Goal: Information Seeking & Learning: Learn about a topic

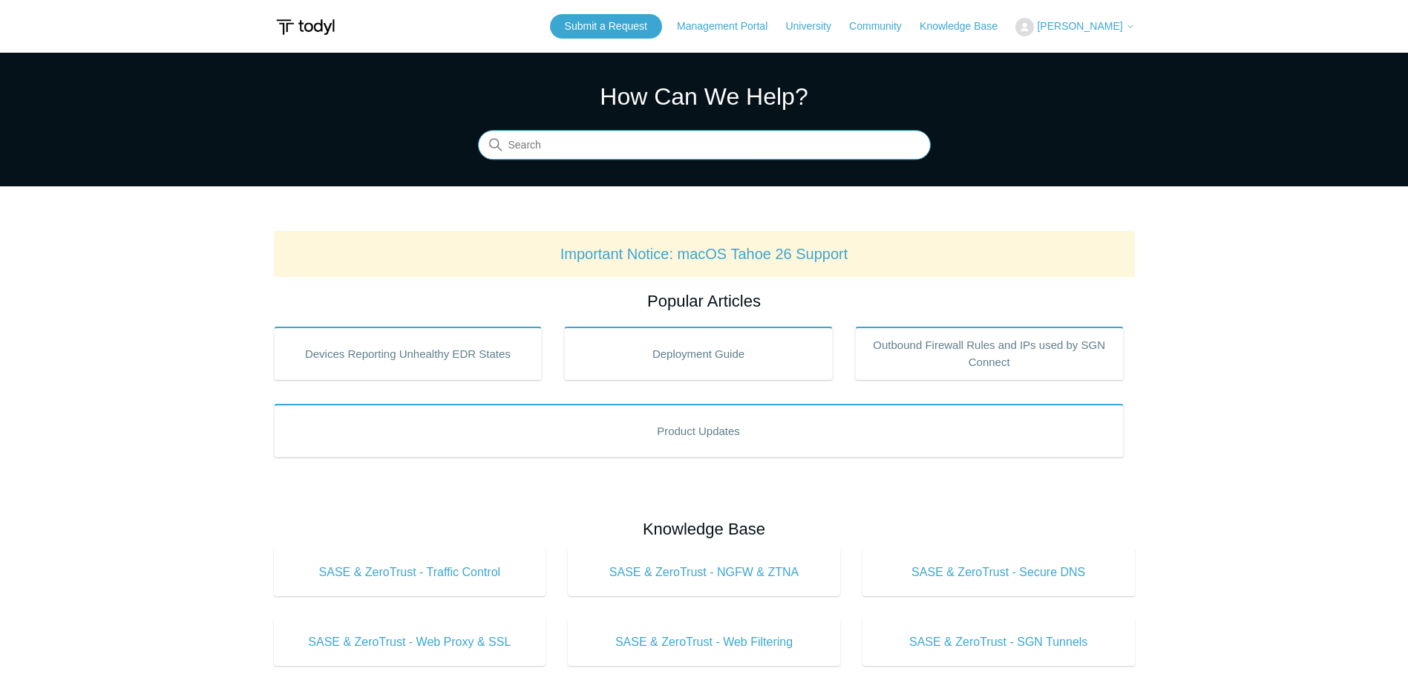
click at [770, 145] on input "Search" at bounding box center [704, 146] width 453 height 30
type input "DNS"
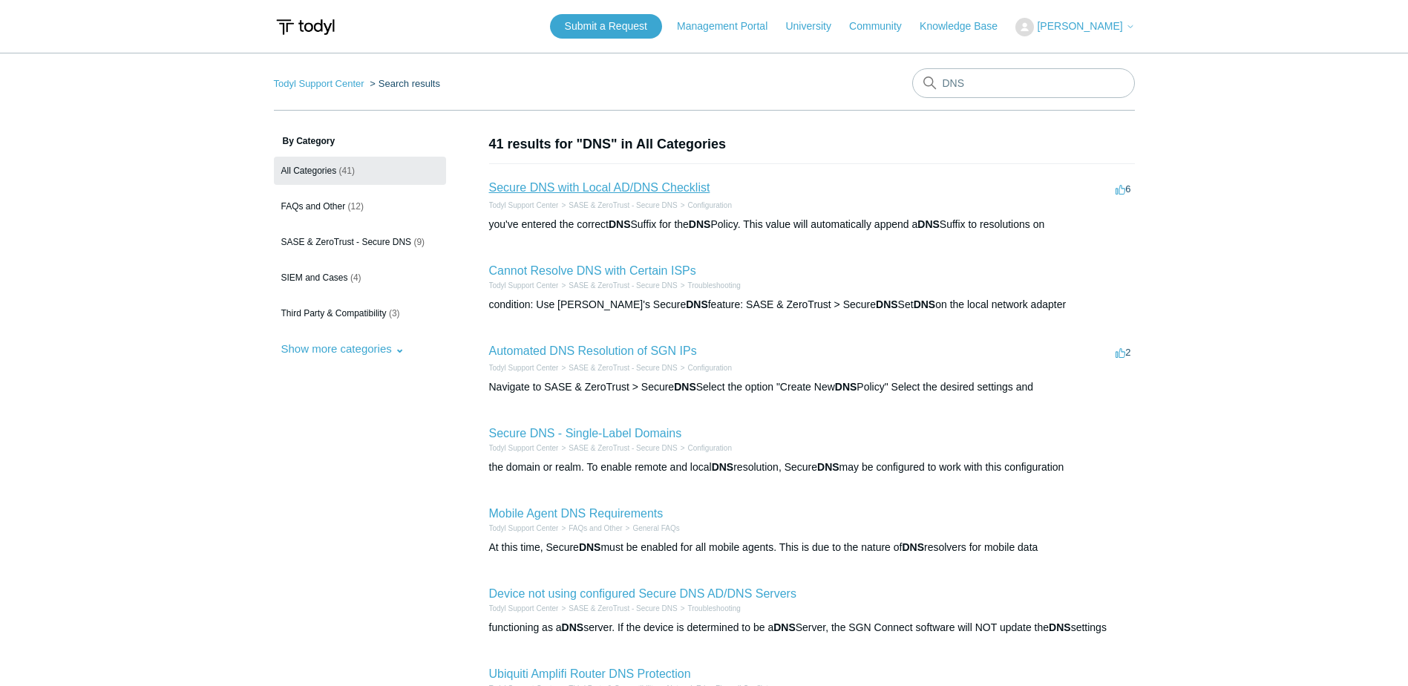
click at [613, 185] on link "Secure DNS with Local AD/DNS Checklist" at bounding box center [599, 187] width 221 height 13
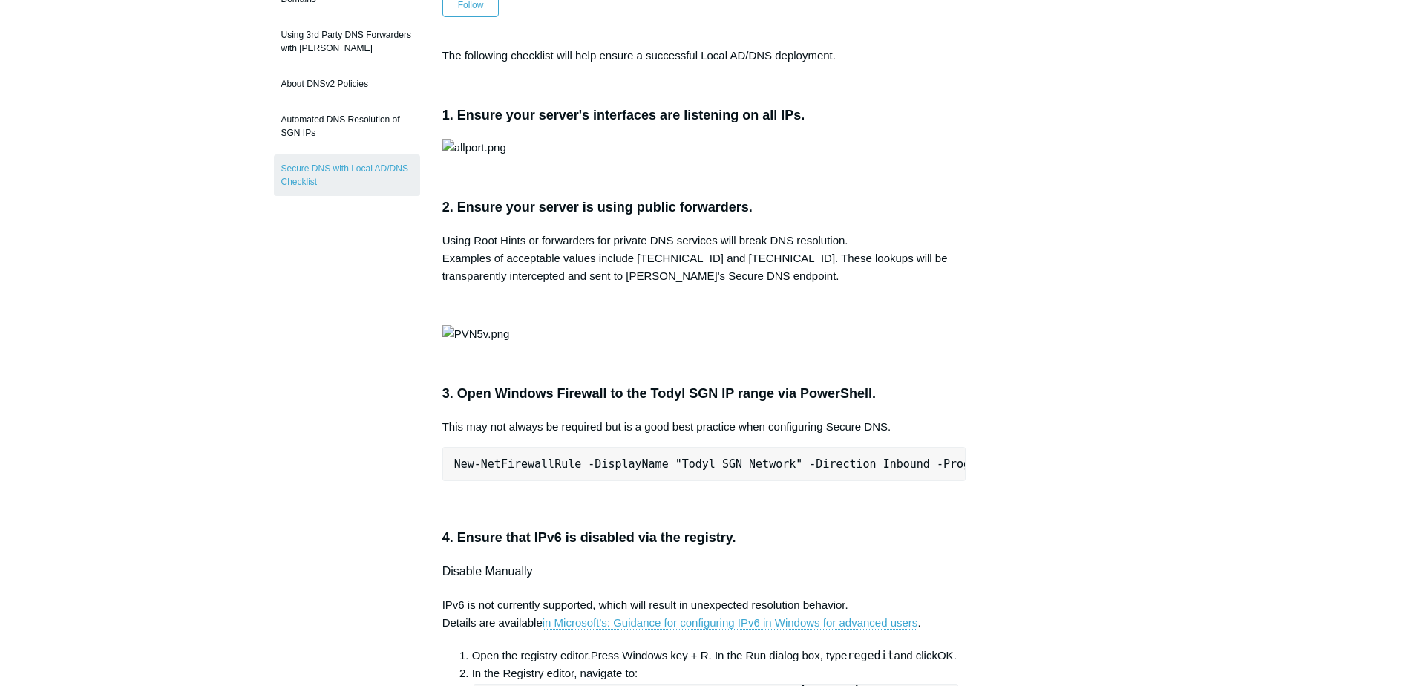
scroll to position [223, 0]
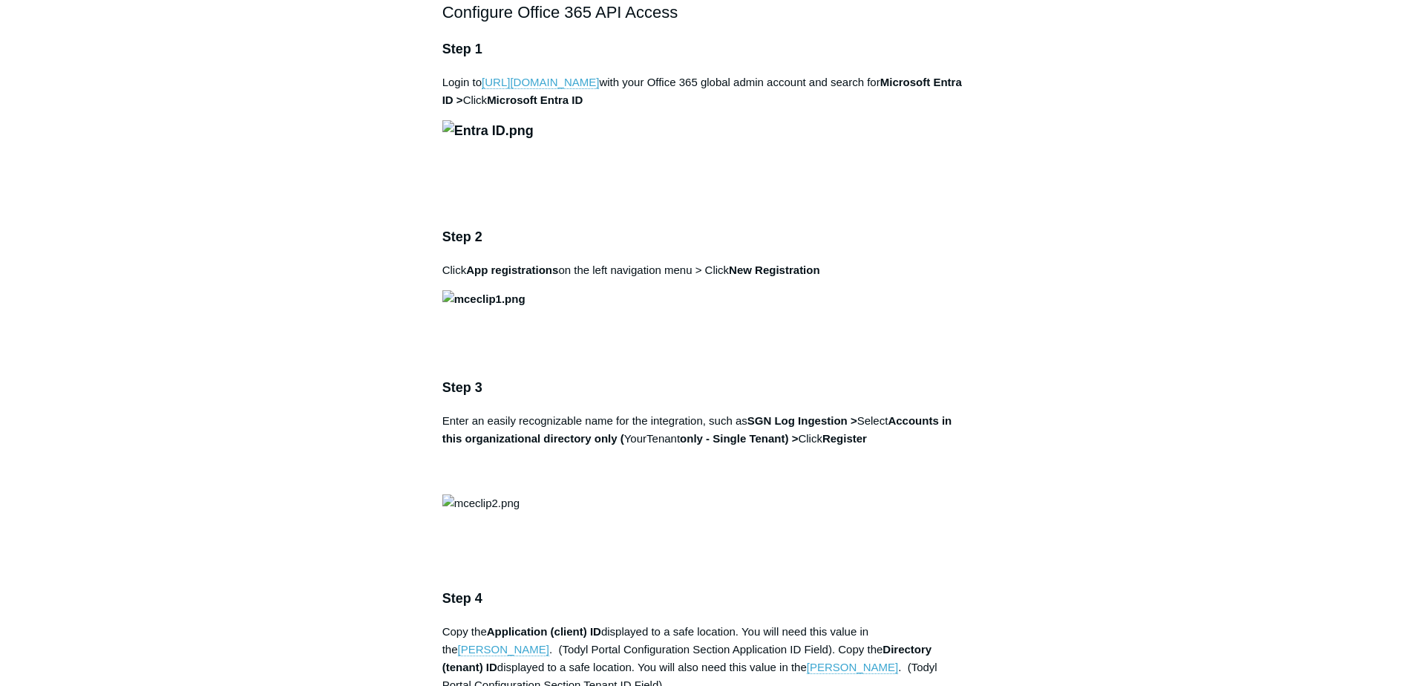
scroll to position [1039, 0]
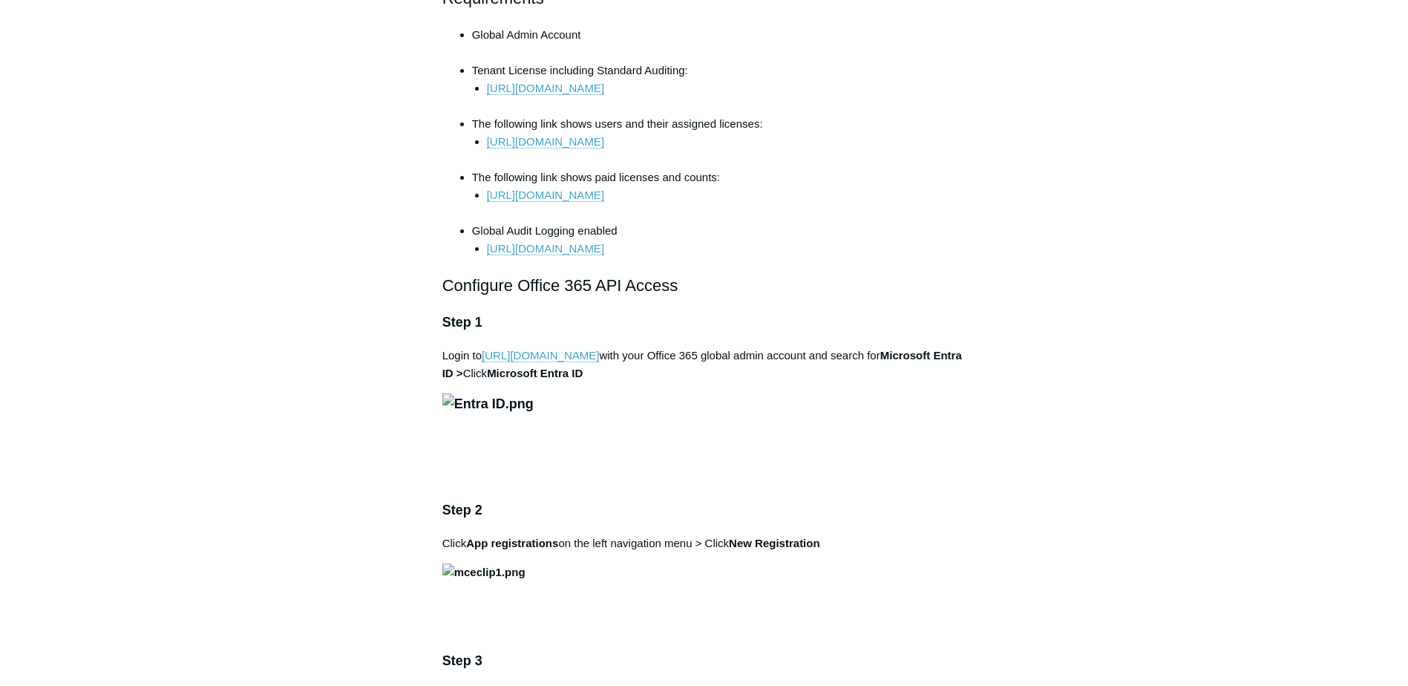
scroll to position [519, 0]
